Goal: Book appointment/travel/reservation

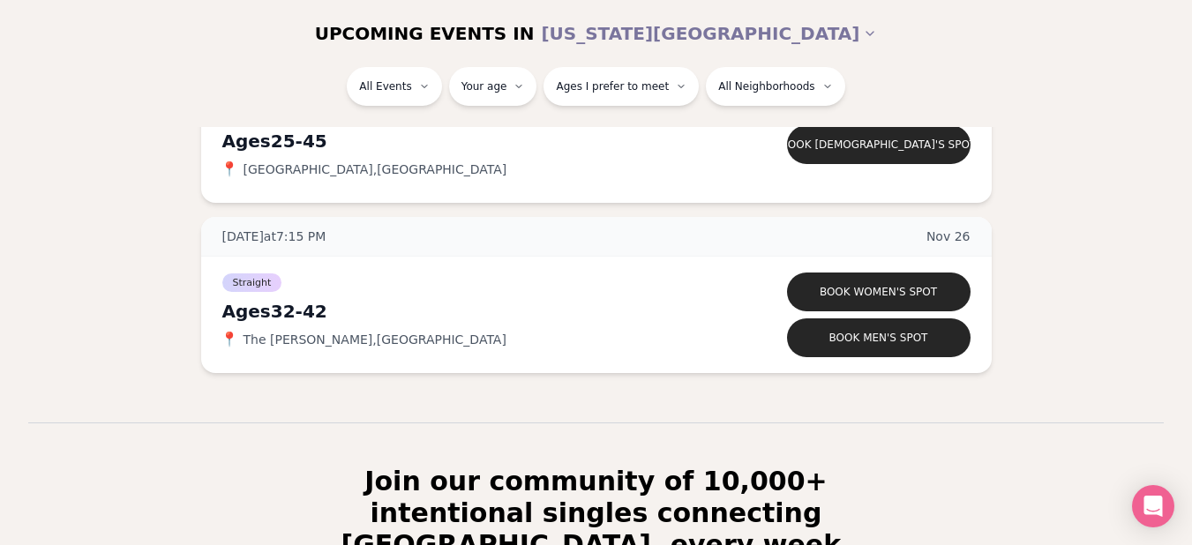
scroll to position [8332, 0]
